Goal: Task Accomplishment & Management: Complete application form

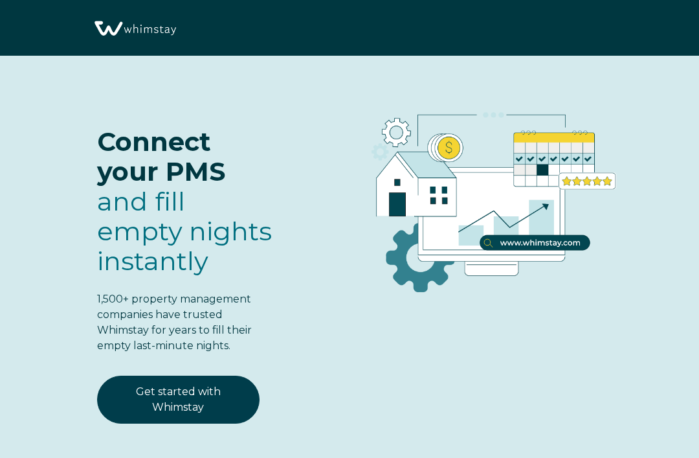
select select "US"
select select "Standard"
select select "US"
select select "Standard"
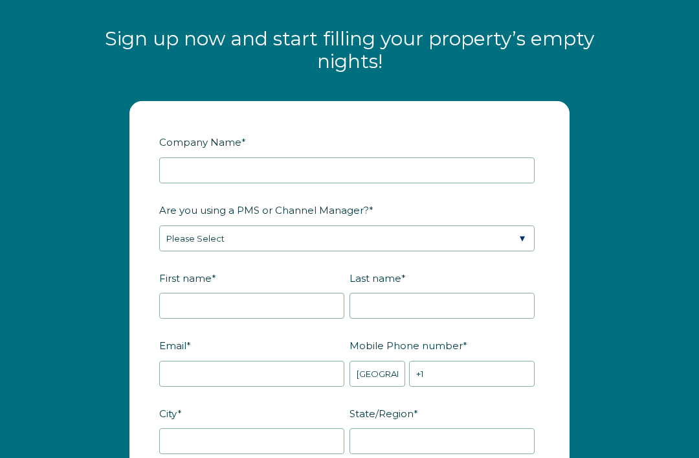
scroll to position [1546, 0]
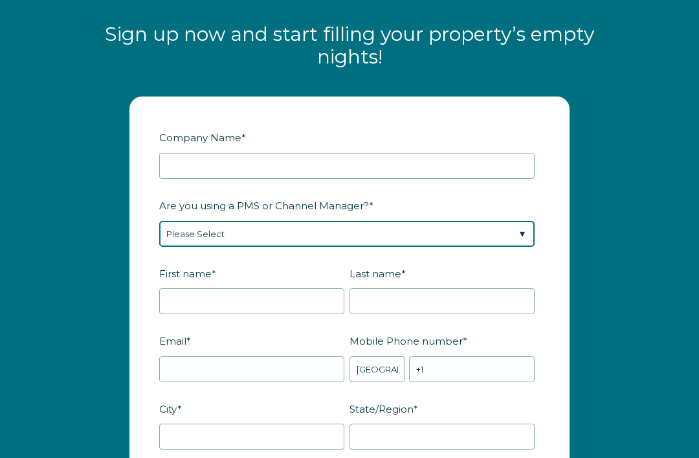
click at [507, 239] on select "Please Select Barefoot BookingPal Boost Brightside CiiRUS Escapia Guesty Hostaw…" at bounding box center [346, 234] width 375 height 26
select select "Not Listed"
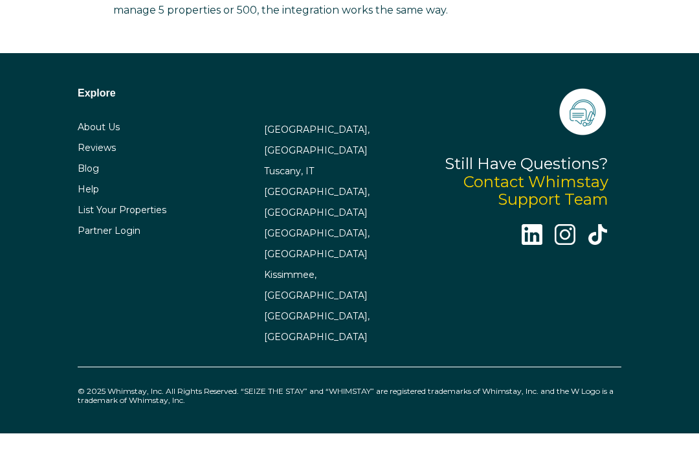
scroll to position [3215, 0]
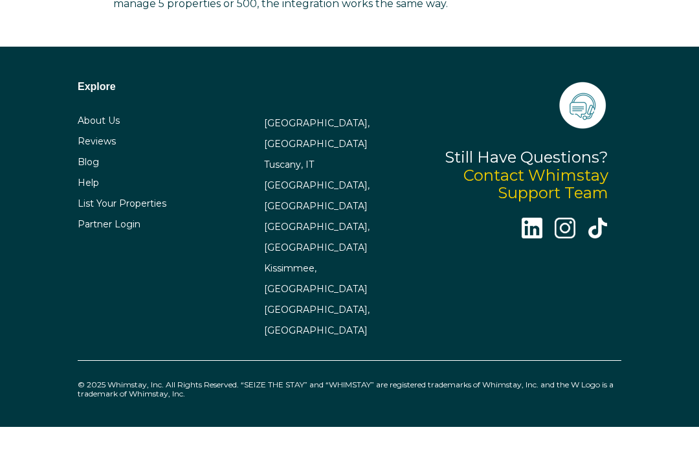
click at [92, 188] on link "Help" at bounding box center [88, 183] width 21 height 12
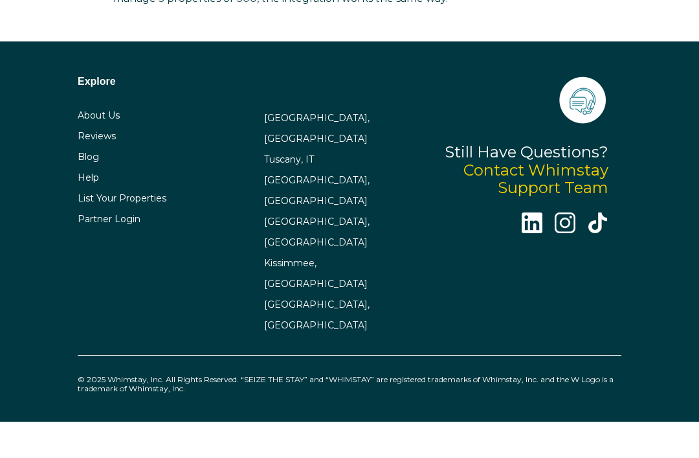
scroll to position [3220, 0]
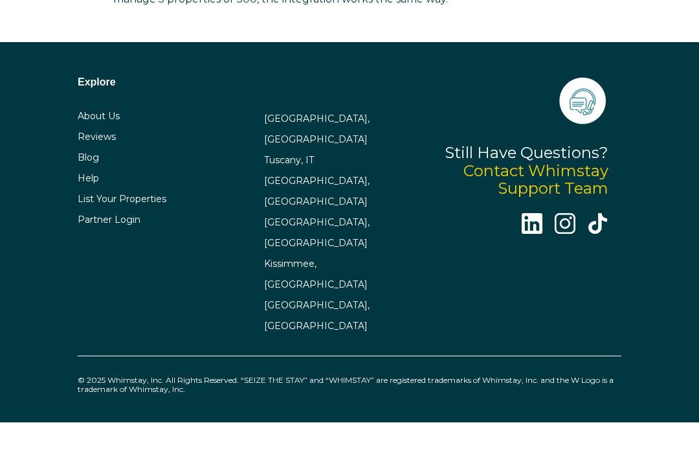
click at [580, 186] on link "Contact Whimstay Support Team" at bounding box center [536, 179] width 145 height 37
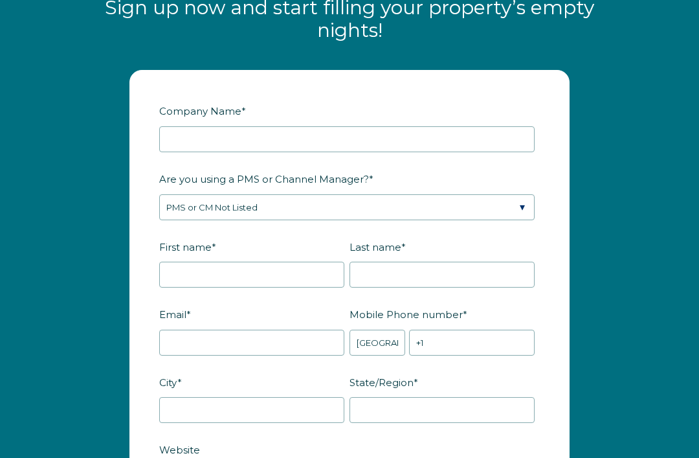
scroll to position [1571, 0]
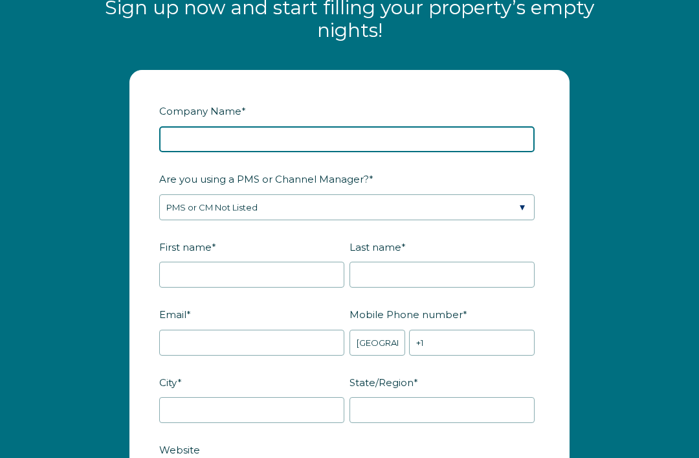
click at [493, 137] on input "Company Name *" at bounding box center [346, 139] width 375 height 26
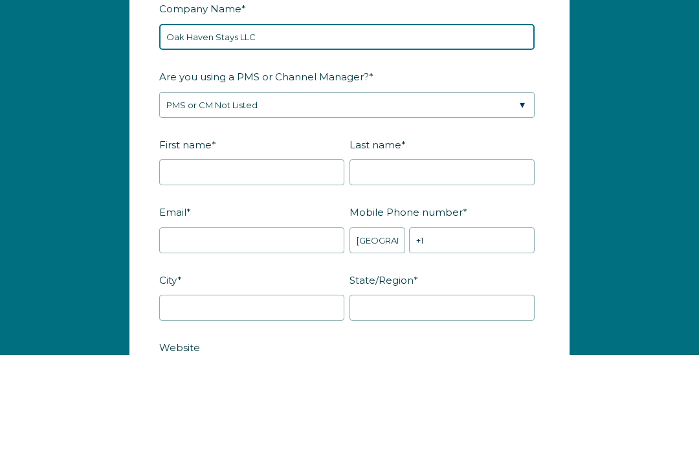
type input "Oak Haven Stays LLC"
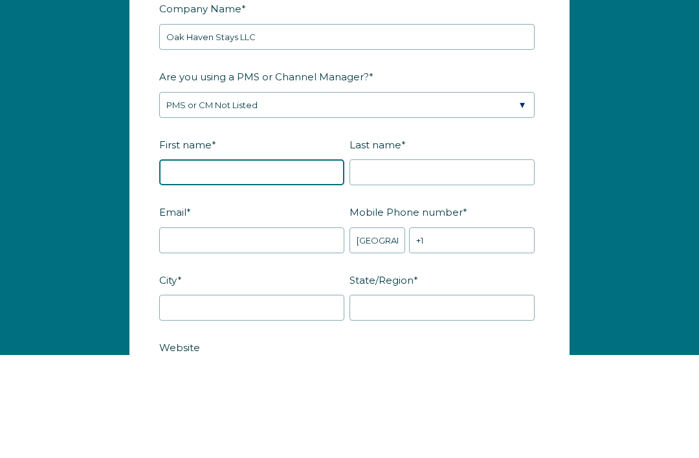
click at [303, 262] on input "First name *" at bounding box center [251, 275] width 185 height 26
type input "[PERSON_NAME]"
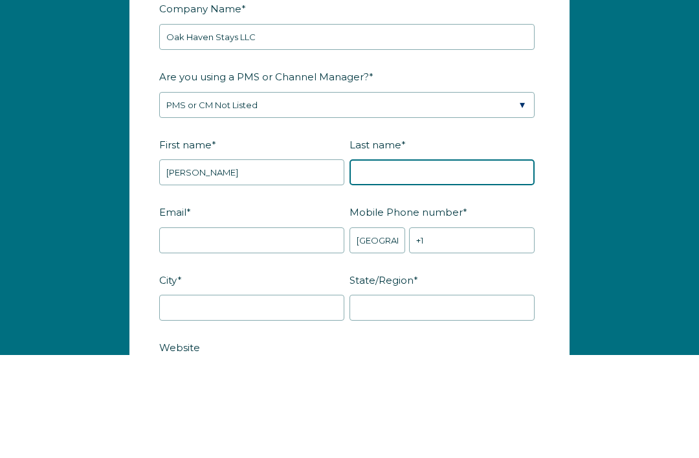
click at [431, 262] on input "Last name *" at bounding box center [442, 275] width 185 height 26
type input "[PERSON_NAME]"
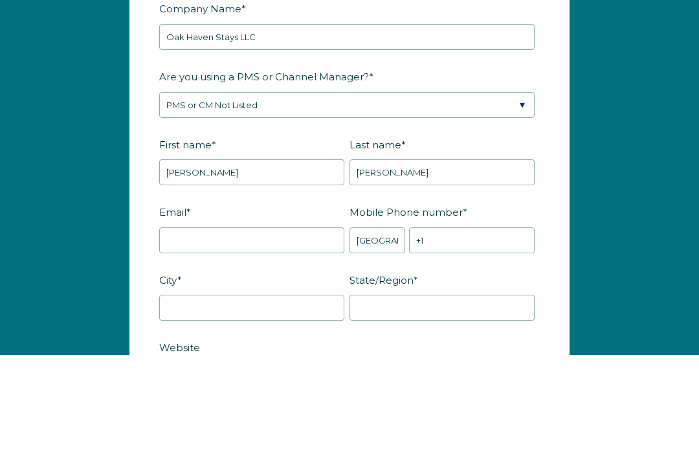
scroll to position [1676, 0]
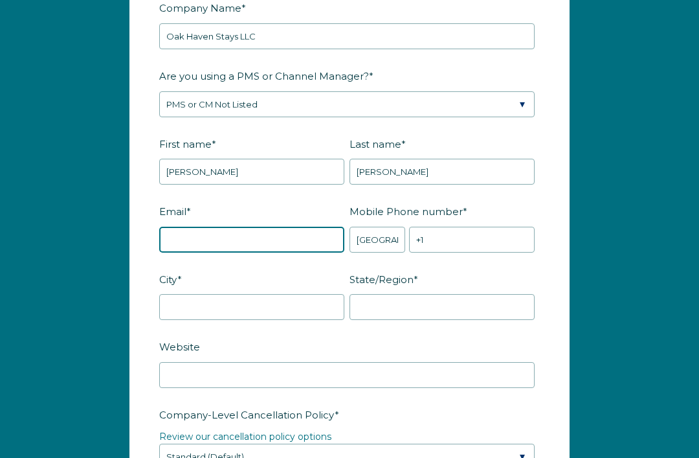
click at [297, 239] on input "Email *" at bounding box center [251, 240] width 185 height 26
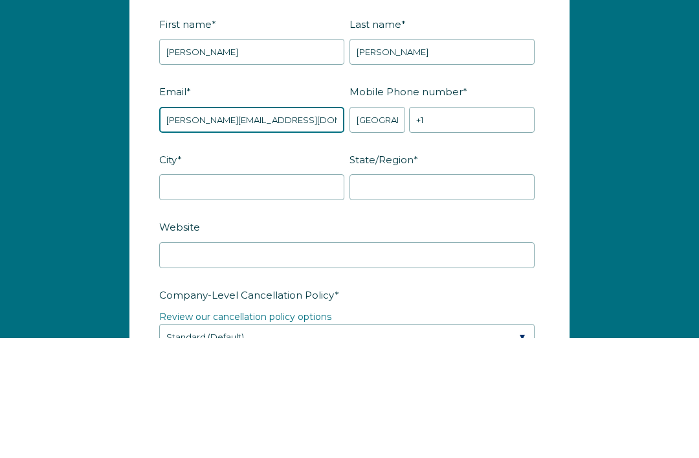
type input "[PERSON_NAME][EMAIL_ADDRESS][DOMAIN_NAME]"
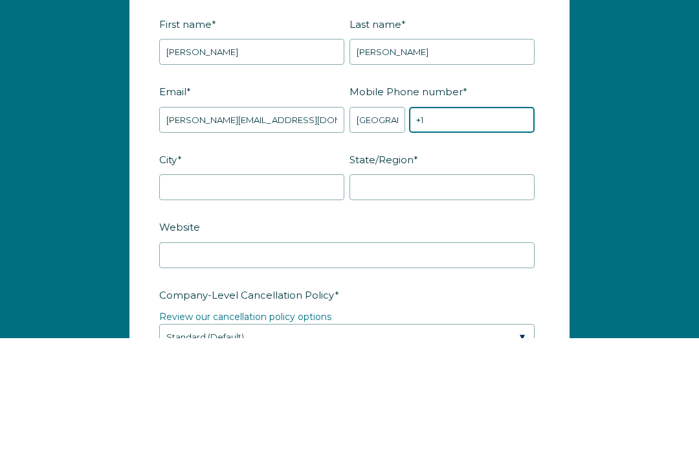
click at [513, 227] on input "+1" at bounding box center [472, 240] width 126 height 26
type input "[PHONE_NUMBER]"
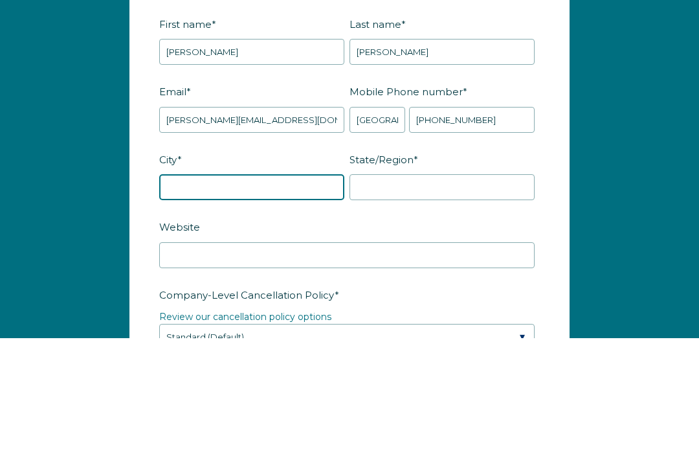
click at [297, 295] on input "City *" at bounding box center [251, 308] width 185 height 26
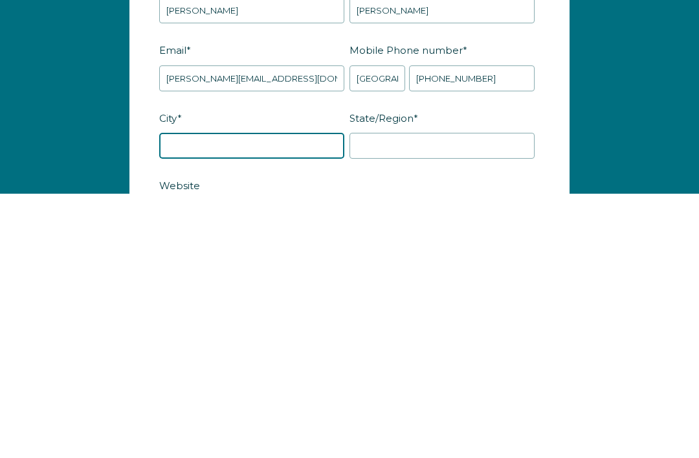
scroll to position [1573, 0]
type input "[GEOGRAPHIC_DATA]"
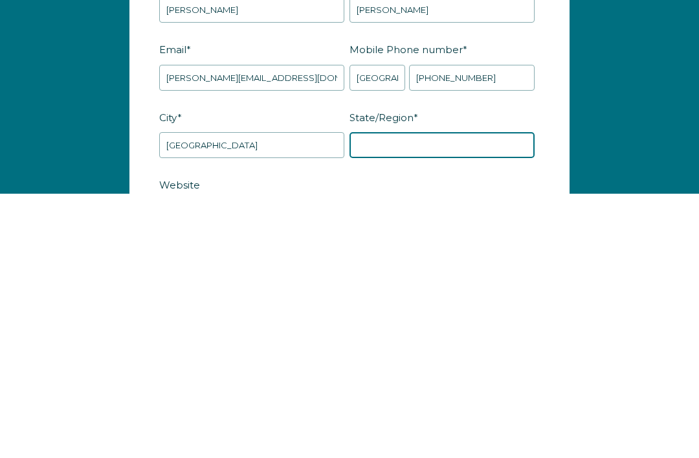
click at [495, 396] on input "State/Region *" at bounding box center [442, 409] width 185 height 26
type input "[US_STATE]"
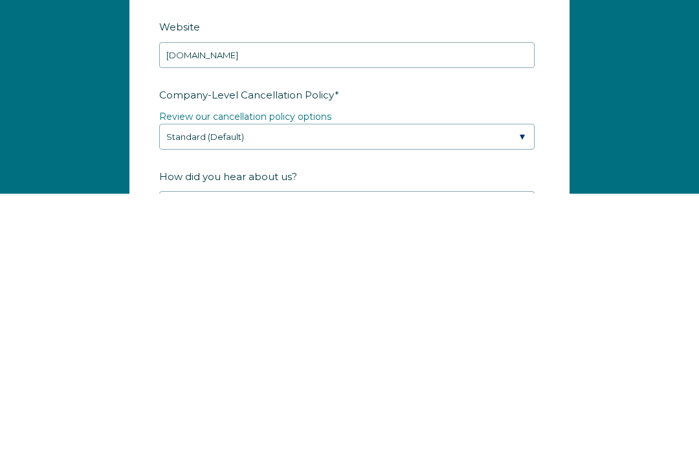
scroll to position [1996, 0]
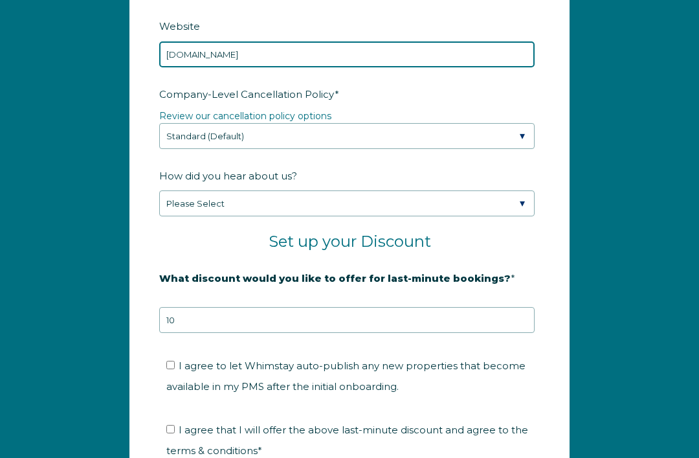
type input "[DOMAIN_NAME]"
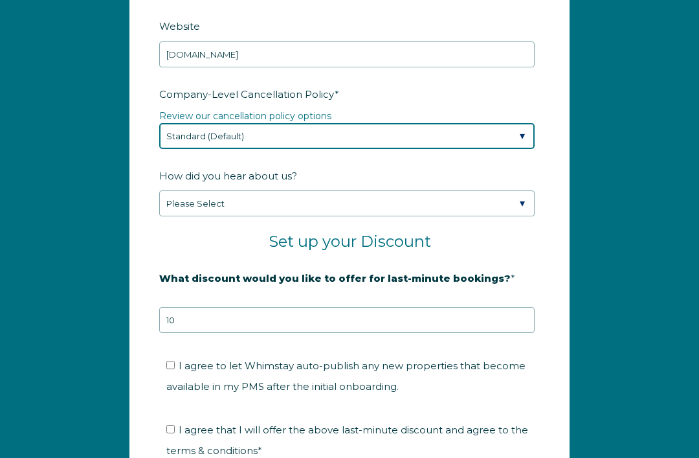
click at [522, 133] on select "Please Select Partial Standard (Default) Moderate Strict" at bounding box center [346, 136] width 375 height 26
select select "Moderate"
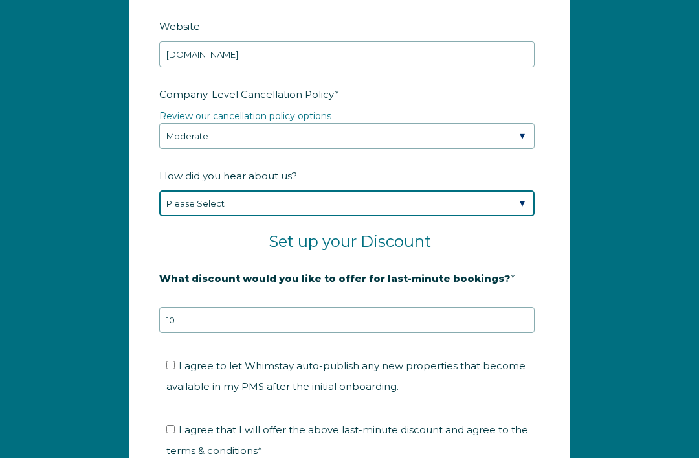
click at [527, 203] on select "Please Select Found Whimstay through a Google search Spoke to a Whimstay salesp…" at bounding box center [346, 203] width 375 height 26
select select "Social Media"
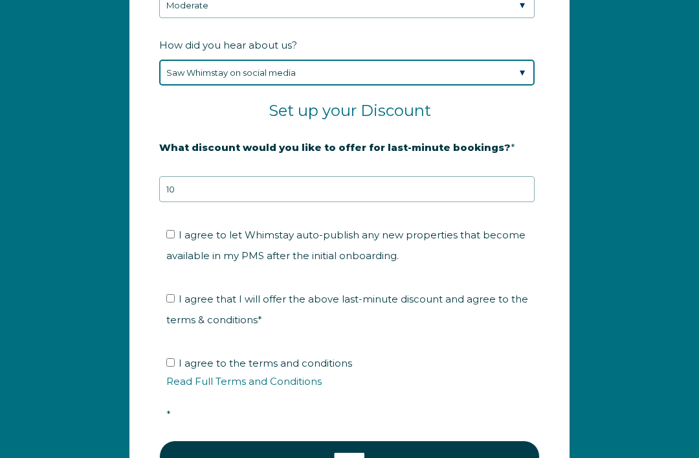
scroll to position [2127, 0]
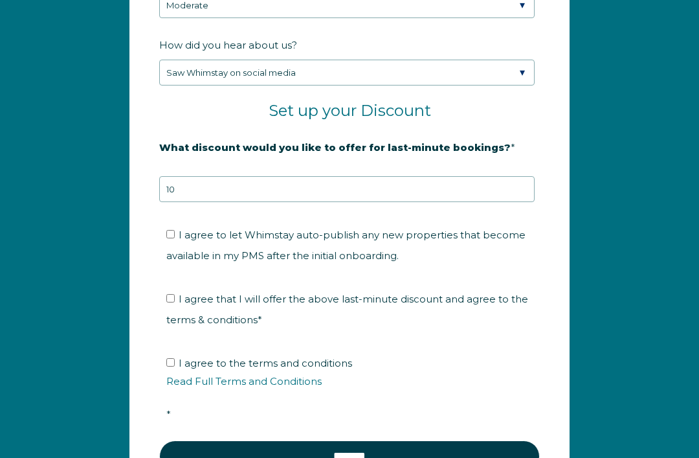
click at [488, 236] on span "I agree to let Whimstay auto-publish any new properties that become available i…" at bounding box center [345, 245] width 359 height 33
click at [175, 236] on input "I agree to let Whimstay auto-publish any new properties that become available i…" at bounding box center [170, 234] width 8 height 8
checkbox input "true"
click at [491, 302] on span "I agree that I will offer the above last-minute discount and agree to the terms…" at bounding box center [347, 309] width 362 height 33
click at [175, 302] on input "I agree that I will offer the above last-minute discount and agree to the terms…" at bounding box center [170, 298] width 8 height 8
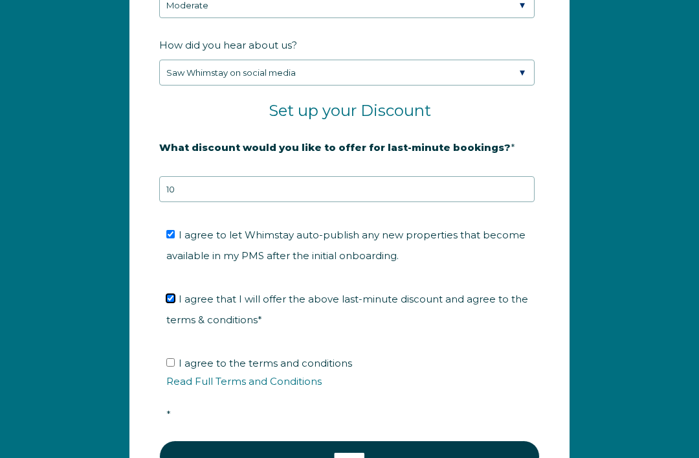
checkbox input "true"
click at [346, 362] on span "I agree to the terms and conditions Read Full Terms and Conditions *" at bounding box center [353, 388] width 375 height 63
click at [175, 362] on input "I agree to the terms and conditions Read Full Terms and Conditions *" at bounding box center [170, 362] width 8 height 8
checkbox input "true"
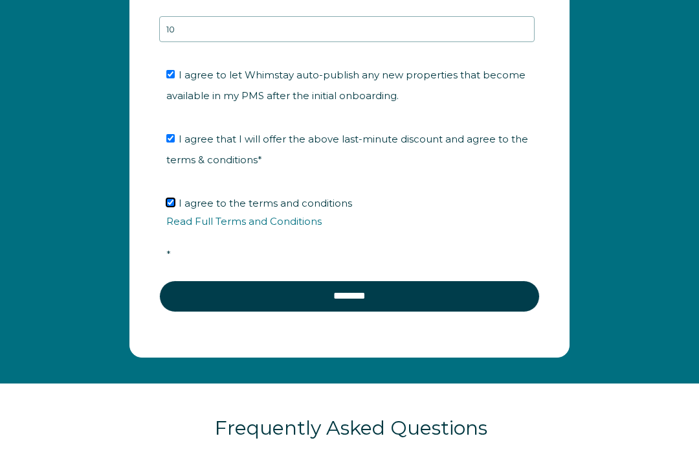
scroll to position [2278, 0]
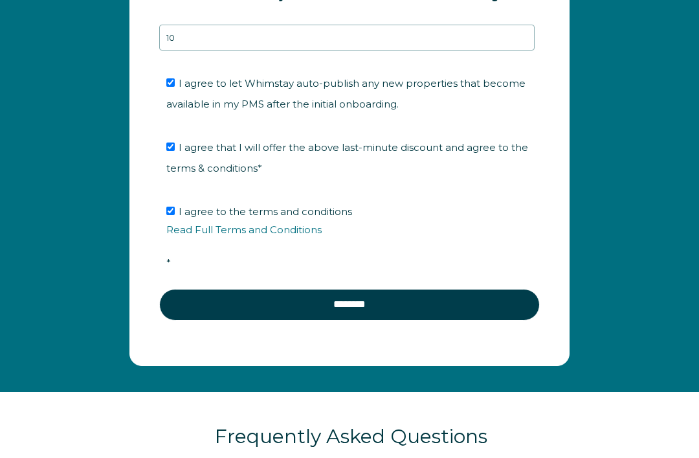
click at [470, 298] on input "********" at bounding box center [349, 304] width 381 height 31
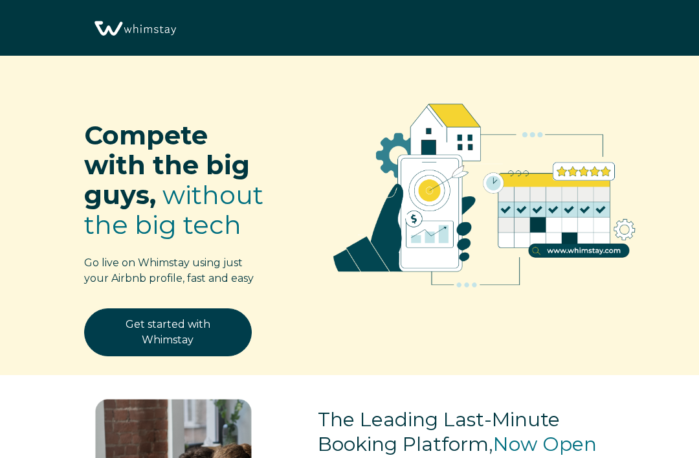
select select "US"
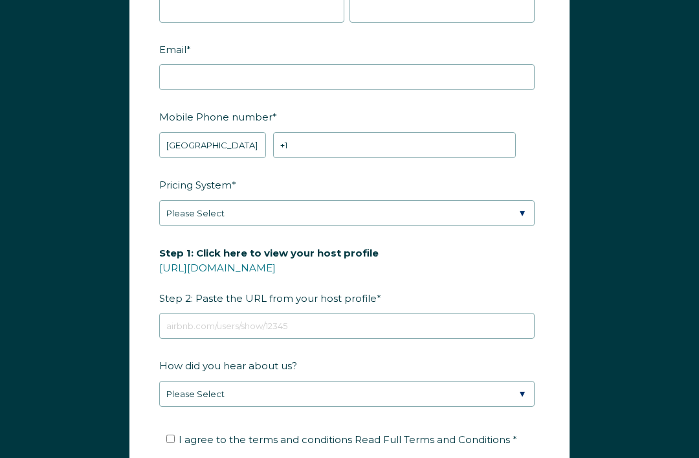
scroll to position [1638, 0]
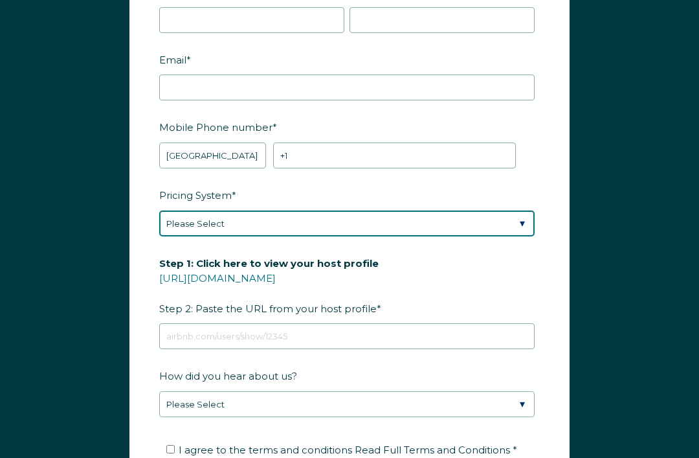
click at [532, 221] on select "Please Select Manual Airbnb Smart Pricing PriceLabs Wheelhouse Beyond Pricing 3…" at bounding box center [346, 223] width 375 height 26
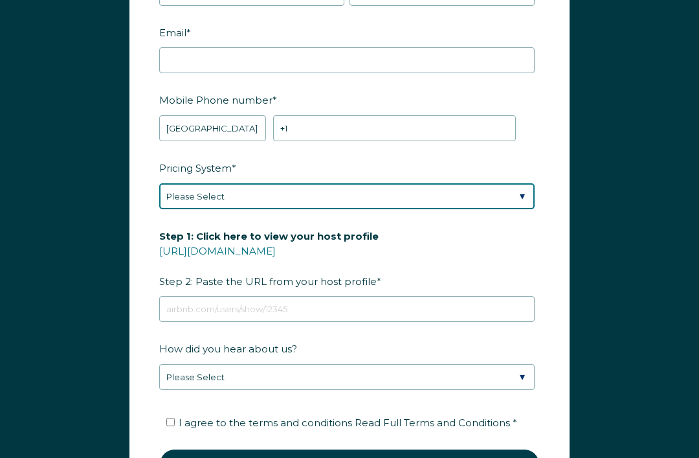
scroll to position [1667, 0]
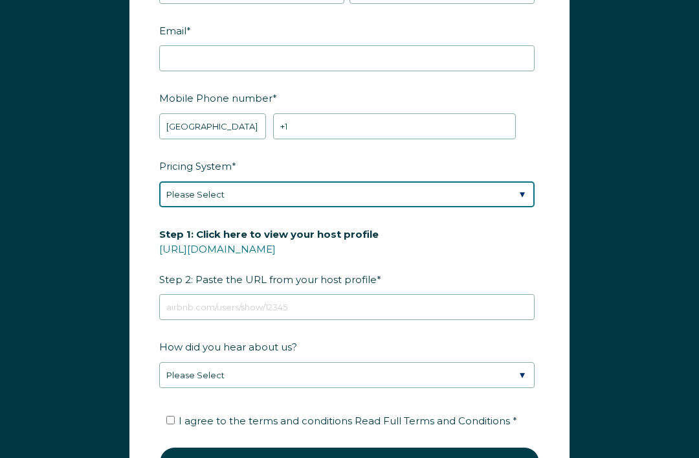
click at [519, 196] on select "Please Select Manual Airbnb Smart Pricing PriceLabs Wheelhouse Beyond Pricing 3…" at bounding box center [346, 194] width 375 height 26
select select "PriceLabs"
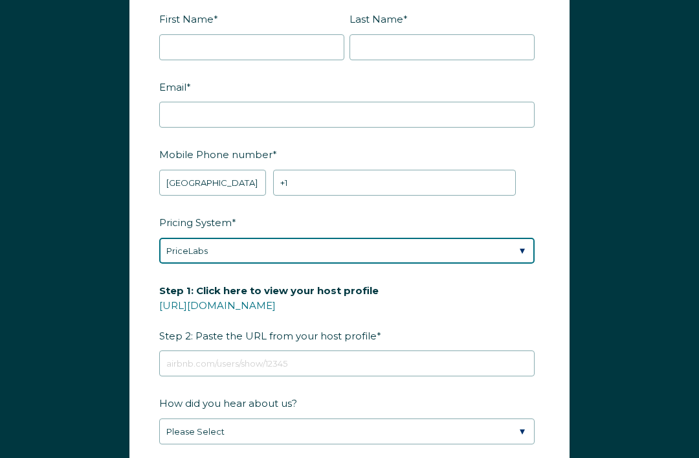
scroll to position [1611, 0]
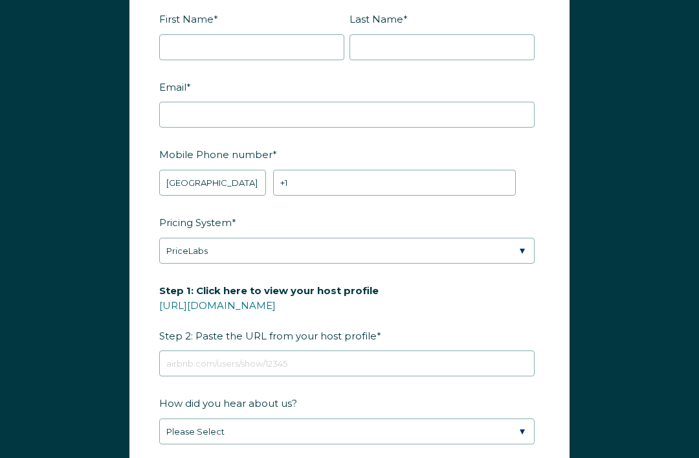
click at [276, 304] on link "https://www.airbnb.com/users/show/" at bounding box center [217, 305] width 117 height 12
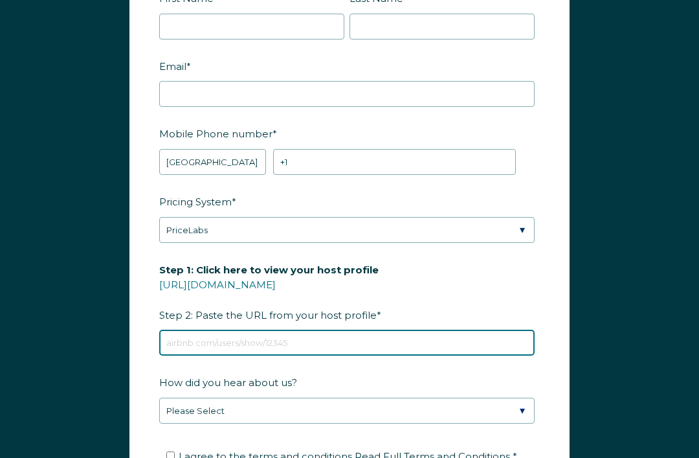
click at [379, 337] on input "Step 1: Click here to view your host profile https://www.airbnb.com/users/show/…" at bounding box center [346, 343] width 375 height 26
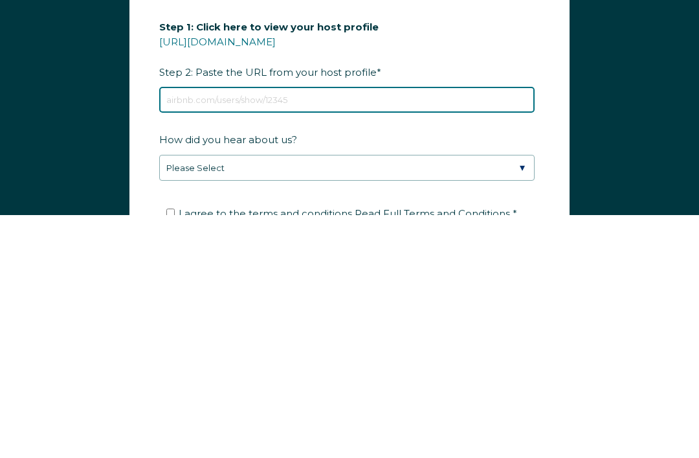
click at [399, 330] on input "Step 1: Click here to view your host profile https://www.airbnb.com/users/show/…" at bounding box center [346, 343] width 375 height 26
paste input "https://www.airbnb.com/users/show/674635396"
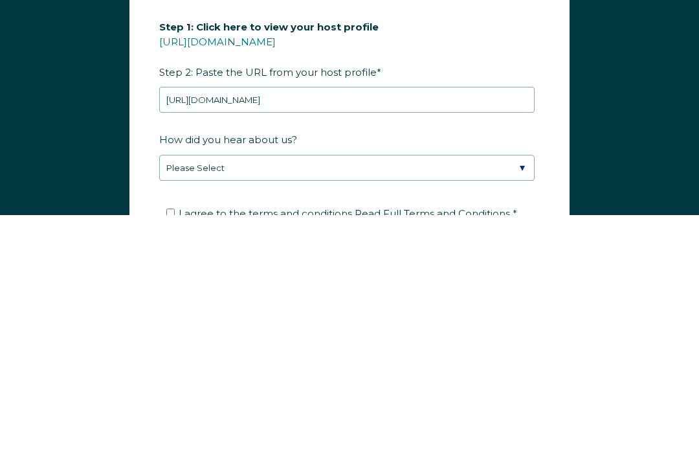
scroll to position [1874, 0]
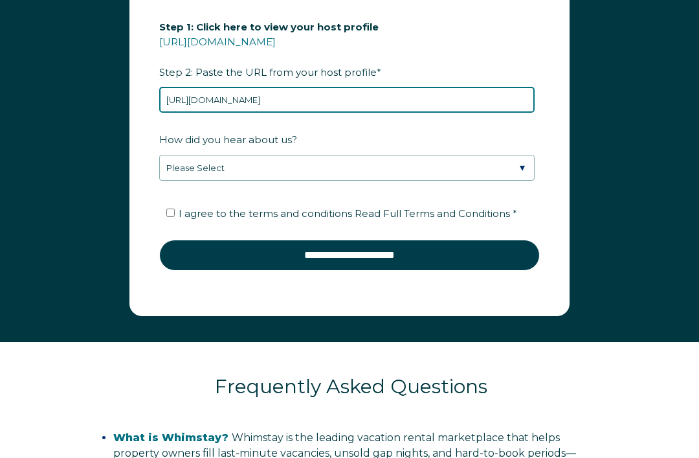
type input "https://www.airbnb.com/users/show/674635396"
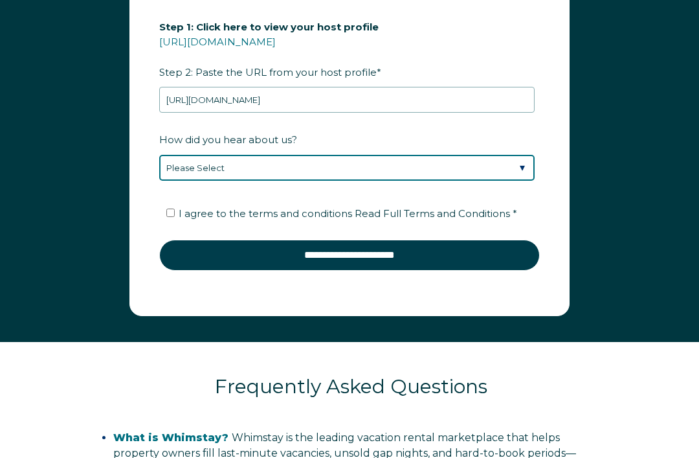
click at [519, 166] on select "Please Select Discovered Whimstay at an event or conference Found Whimstay thro…" at bounding box center [346, 168] width 375 height 26
select select "Social Media"
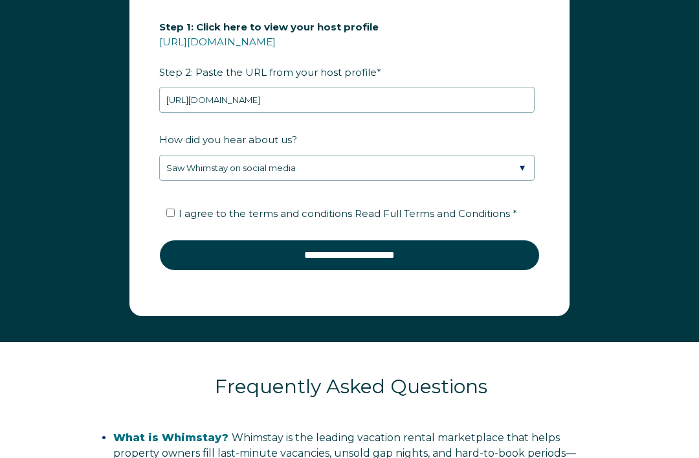
click at [462, 214] on span "Read Full Terms and Conditions" at bounding box center [432, 213] width 155 height 12
click at [169, 212] on input "I agree to the terms and conditions Read Full Terms and Conditions *" at bounding box center [170, 212] width 8 height 8
checkbox input "true"
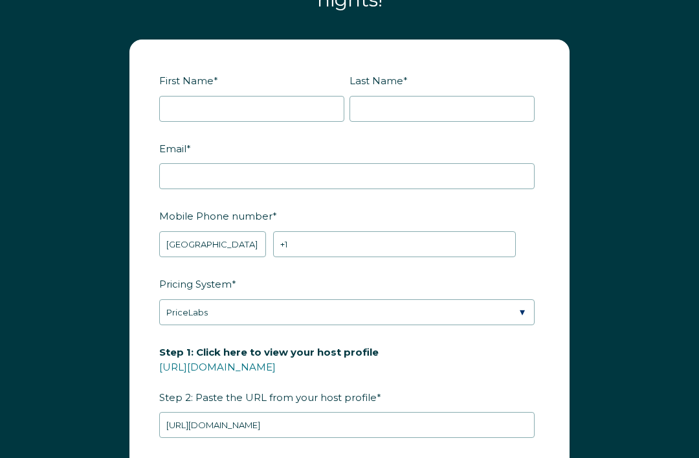
scroll to position [1551, 0]
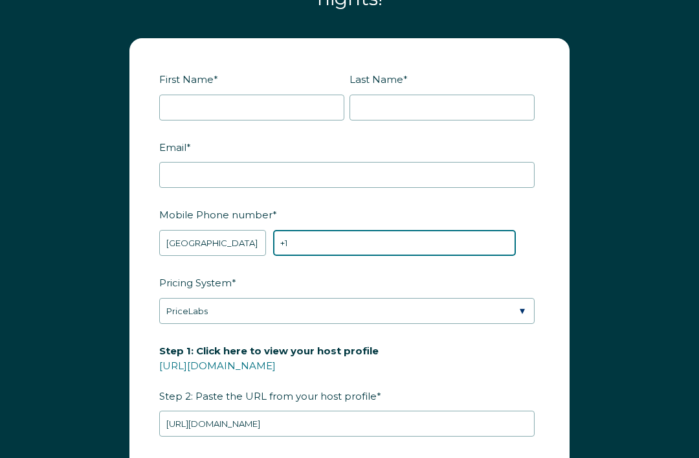
click at [359, 245] on input "+1" at bounding box center [394, 243] width 243 height 26
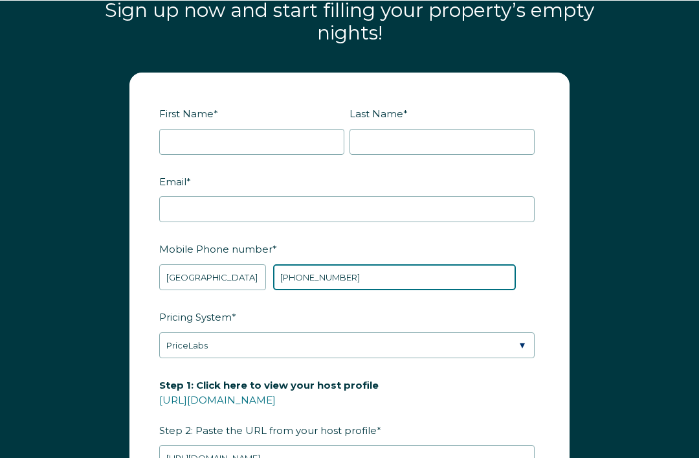
type input "[PHONE_NUMBER]"
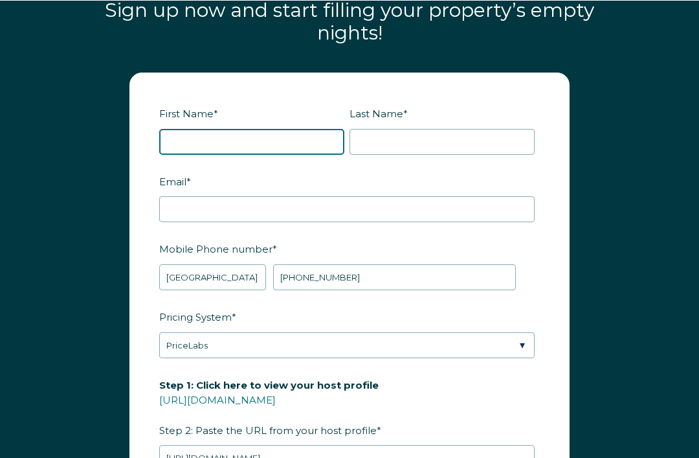
click at [306, 139] on input "First Name *" at bounding box center [251, 141] width 185 height 26
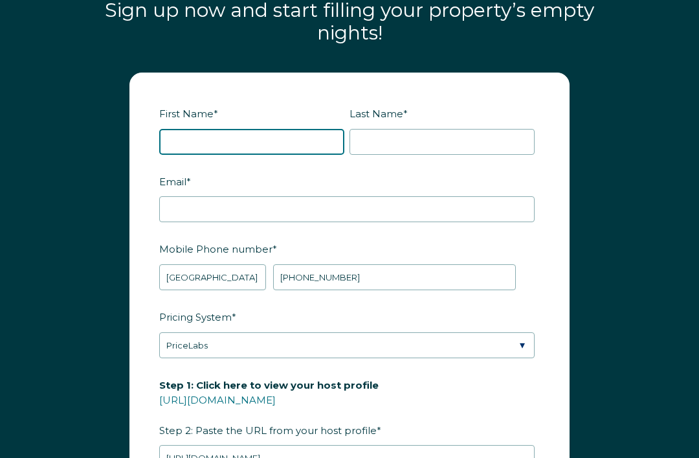
type input "[PERSON_NAME]"
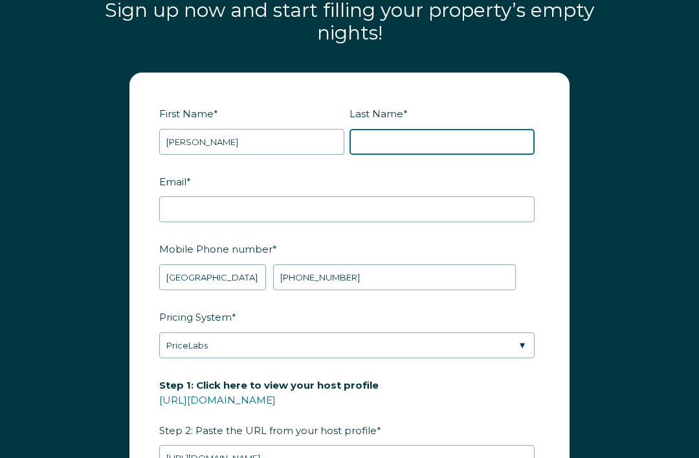
type input "[PERSON_NAME]"
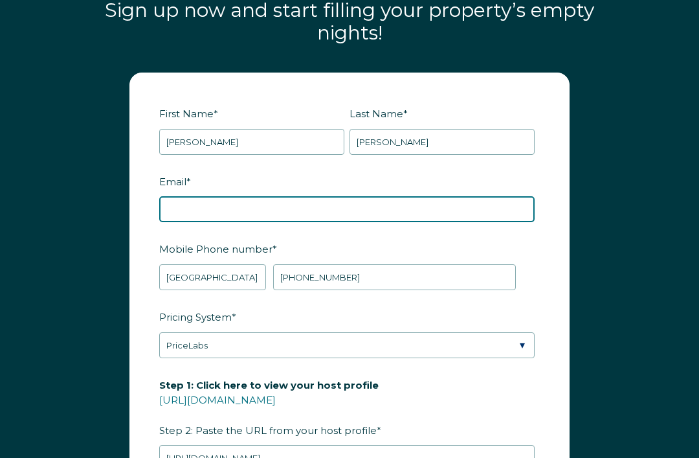
click at [394, 208] on input "Email *" at bounding box center [346, 209] width 375 height 26
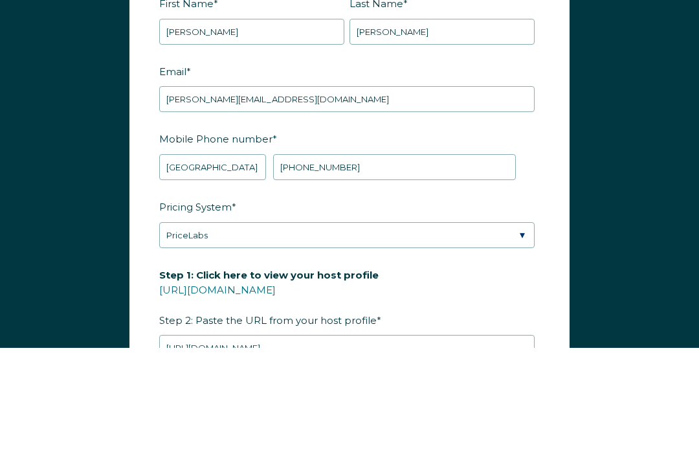
scroll to position [1626, 0]
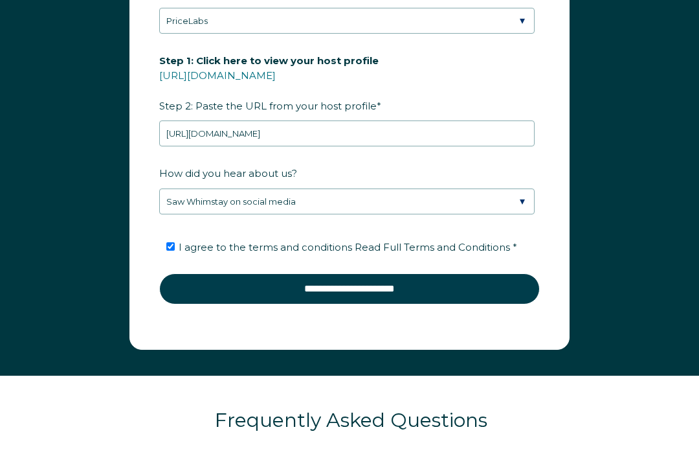
type input "[PERSON_NAME][EMAIL_ADDRESS][DOMAIN_NAME]"
click at [461, 283] on input "**********" at bounding box center [349, 289] width 381 height 31
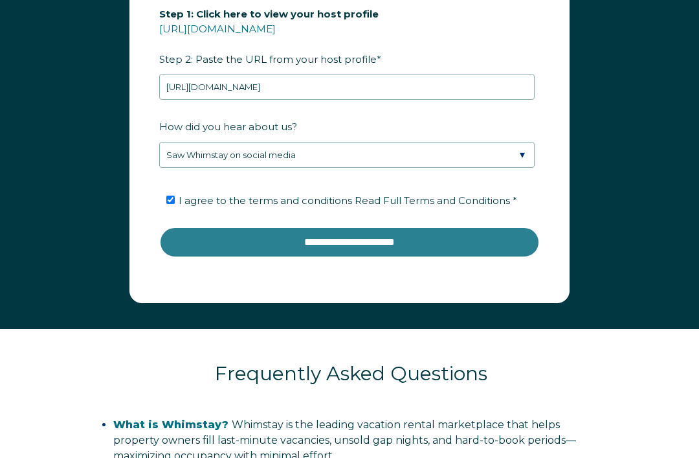
scroll to position [1887, 0]
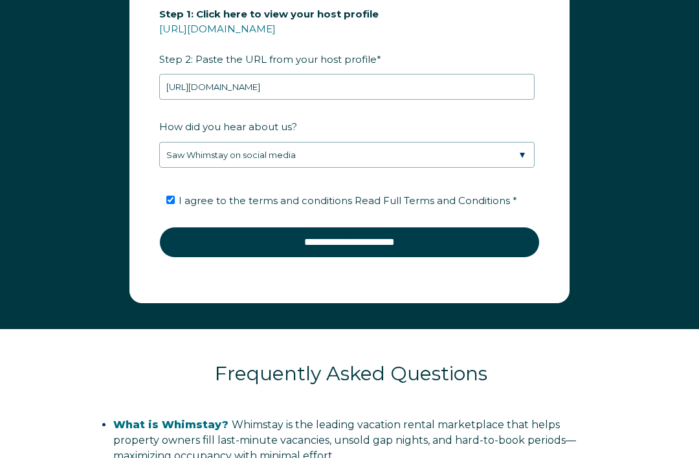
click at [440, 243] on input "**********" at bounding box center [349, 242] width 381 height 31
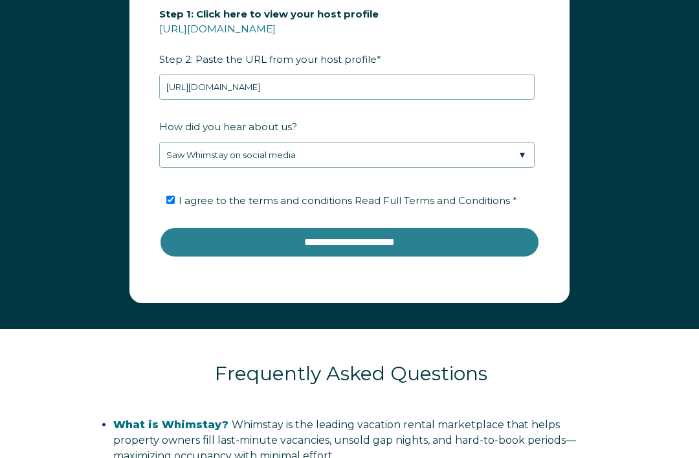
scroll to position [1929, 0]
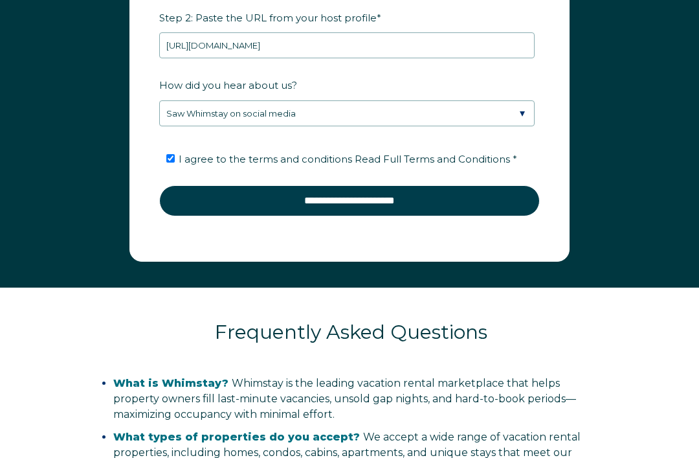
click at [497, 197] on input "**********" at bounding box center [349, 200] width 381 height 31
